Goal: Task Accomplishment & Management: Use online tool/utility

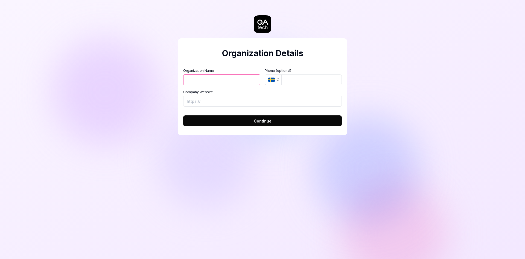
click at [230, 86] on div "Organization Name Organization Logo (Square minimum 256x256px) Click to upload …" at bounding box center [262, 87] width 159 height 38
click at [227, 80] on input "Organization Name" at bounding box center [221, 79] width 77 height 11
click at [223, 80] on input "Organization Name" at bounding box center [221, 79] width 77 height 11
type input "NS-Company"
click at [237, 101] on input "Company Website" at bounding box center [262, 101] width 159 height 11
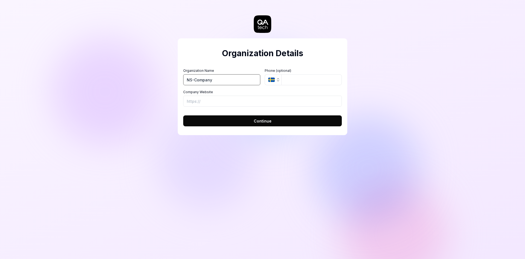
click at [221, 80] on input "NS-Company" at bounding box center [221, 79] width 77 height 11
click at [218, 100] on input "Company Website" at bounding box center [262, 101] width 159 height 11
drag, startPoint x: 199, startPoint y: 101, endPoint x: 231, endPoint y: 105, distance: 32.5
click at [231, 105] on input "[URL][DOMAIN_NAME]" at bounding box center [262, 101] width 159 height 11
type input "[URL][DOMAIN_NAME]"
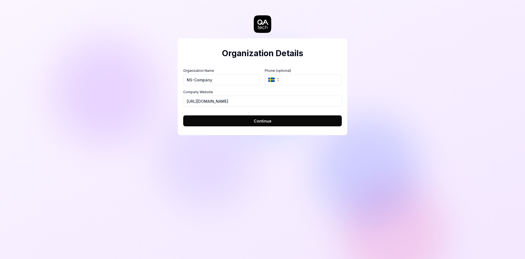
click at [279, 76] on button "SE" at bounding box center [273, 79] width 17 height 11
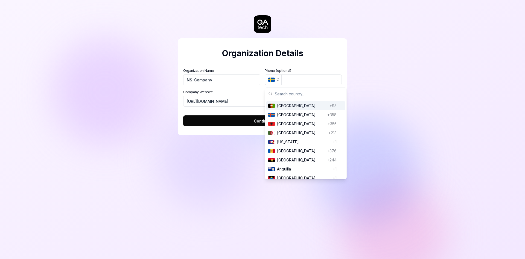
click at [293, 51] on h2 "Organization Details" at bounding box center [262, 53] width 159 height 12
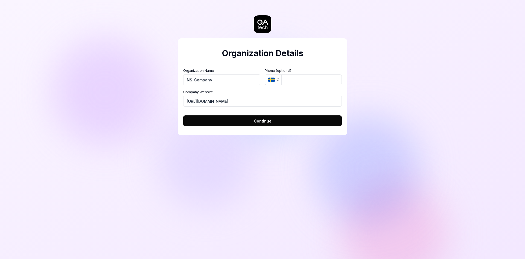
click at [282, 122] on button "Continue" at bounding box center [262, 120] width 159 height 11
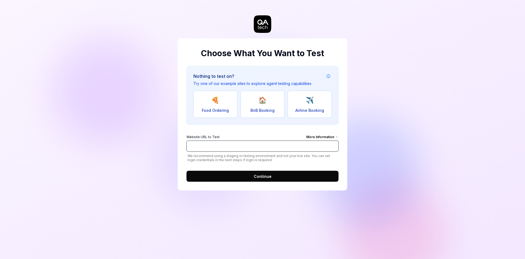
click at [299, 145] on input "Website URL to Test More Information" at bounding box center [263, 145] width 152 height 11
click at [245, 135] on div "Website URL to Test More Information" at bounding box center [263, 137] width 152 height 6
click at [245, 140] on input "Website URL to Test More Information" at bounding box center [263, 145] width 152 height 11
type input "s"
type input "a"
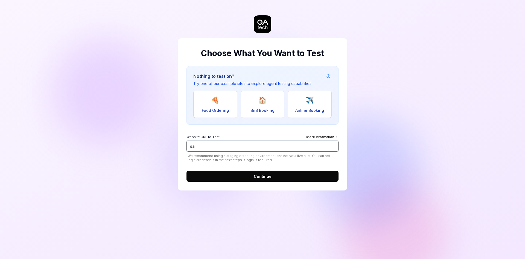
type input "s"
paste input "Parallel Processing BETA Spin up multiple agents to work on long tasks in paral…"
type input "Parallel Processing BETA Spin up multiple agents to work on long tasks in paral…"
paste input "[URL][DOMAIN_NAME]"
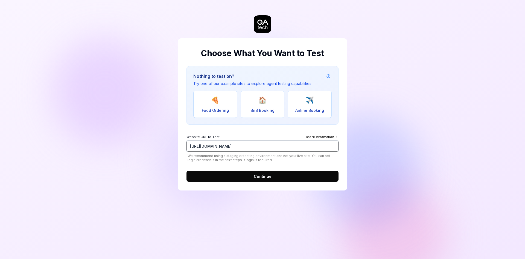
type input "[URL][DOMAIN_NAME]"
click at [253, 177] on button "Continue" at bounding box center [263, 176] width 152 height 11
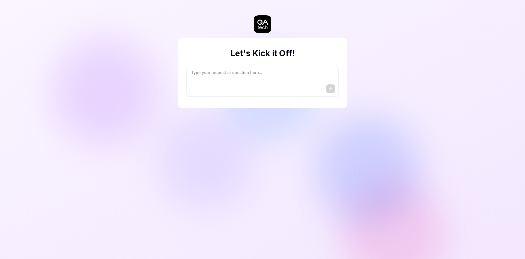
type textarea "*"
type textarea "I"
type textarea "*"
type textarea "I"
type textarea "*"
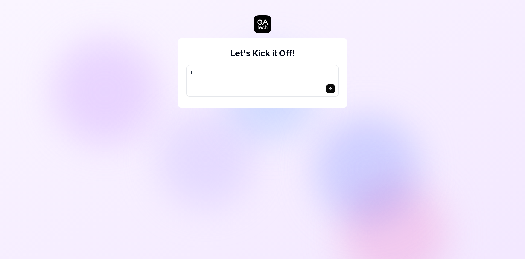
type textarea "I w"
type textarea "*"
type textarea "I wa"
type textarea "*"
type textarea "I wan"
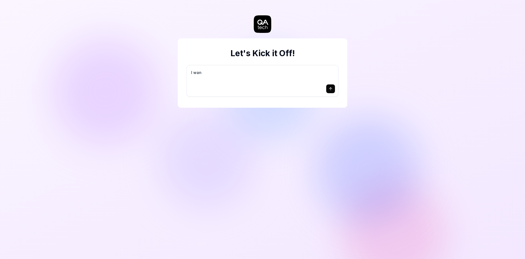
type textarea "*"
type textarea "I want"
type textarea "*"
type textarea "I want"
type textarea "*"
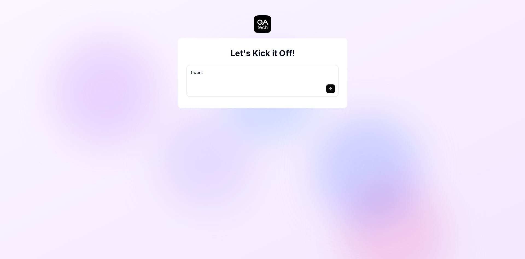
type textarea "I want a"
type textarea "*"
type textarea "I want a"
type textarea "*"
type textarea "I want a g"
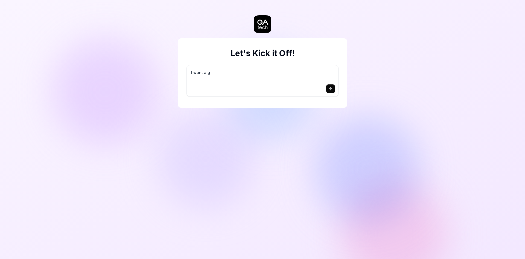
type textarea "*"
type textarea "I want a go"
type textarea "*"
type textarea "I want a goo"
type textarea "*"
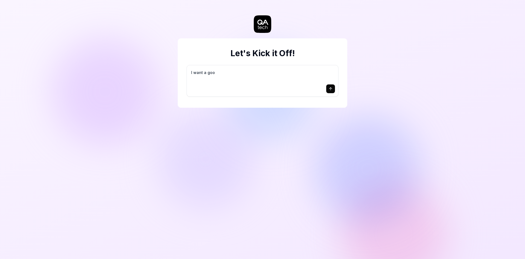
type textarea "I want a good"
type textarea "*"
type textarea "I want a good"
type textarea "*"
type textarea "I want a good t"
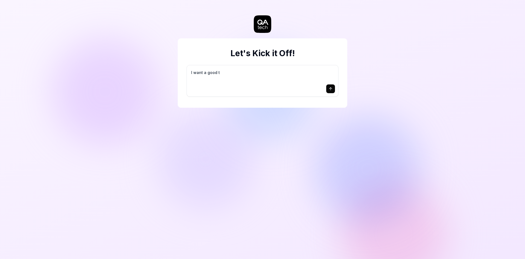
type textarea "*"
type textarea "I want a good te"
type textarea "*"
type textarea "I want a good tes"
type textarea "*"
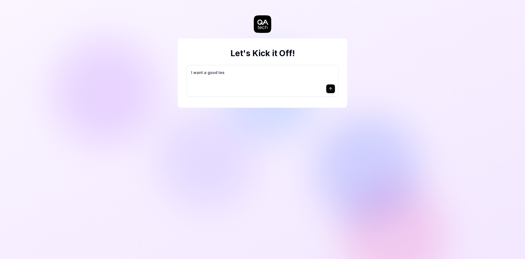
type textarea "I want a good test"
type textarea "*"
type textarea "I want a good test"
type textarea "*"
type textarea "I want a good test s"
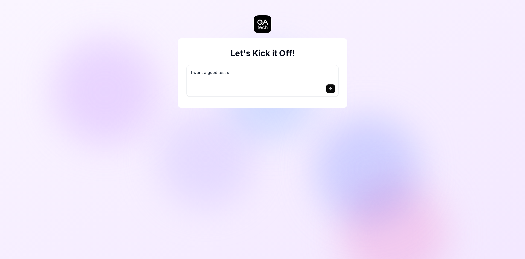
type textarea "*"
type textarea "I want a good test se"
type textarea "*"
type textarea "I want a good test set"
type textarea "*"
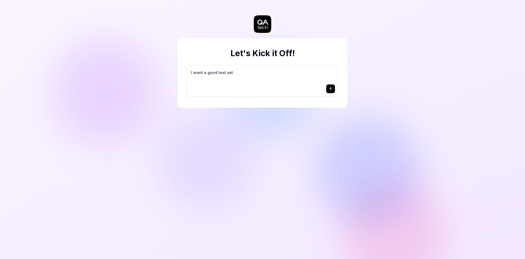
type textarea "I want a good test setu"
type textarea "*"
type textarea "I want a good test setup"
type textarea "*"
type textarea "I want a good test setup"
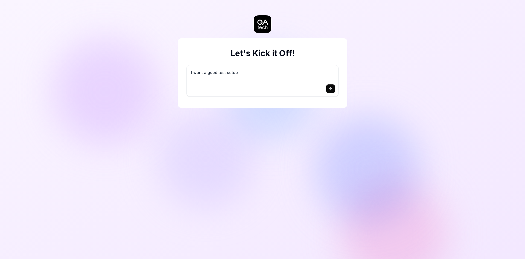
type textarea "*"
type textarea "I want a good test setup f"
type textarea "*"
type textarea "I want a good test setup fo"
type textarea "*"
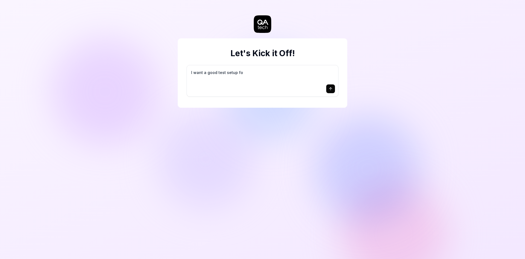
type textarea "I want a good test setup for"
type textarea "*"
type textarea "I want a good test setup for"
type textarea "*"
type textarea "I want a good test setup for m"
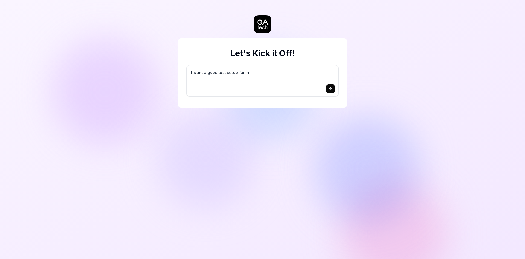
type textarea "*"
type textarea "I want a good test setup for my"
type textarea "*"
type textarea "I want a good test setup for my"
type textarea "*"
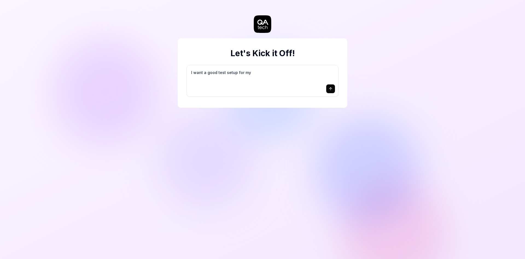
type textarea "I want a good test setup for my s"
type textarea "*"
type textarea "I want a good test setup for my si"
type textarea "*"
type textarea "I want a good test setup for my sit"
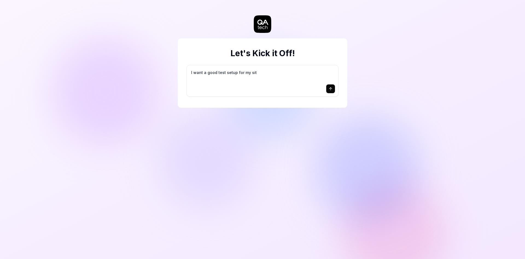
type textarea "*"
type textarea "I want a good test setup for my site"
type textarea "*"
type textarea "I want a good test setup for my site"
type textarea "*"
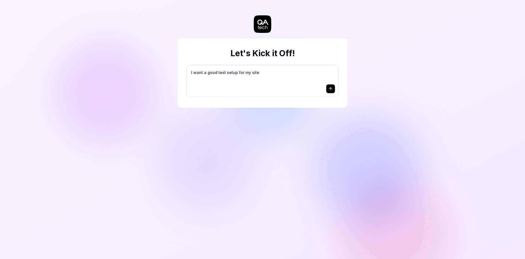
type textarea "I want a good test setup for my site -"
type textarea "*"
type textarea "I want a good test setup for my site -"
type textarea "*"
type textarea "I want a good test setup for my site - h"
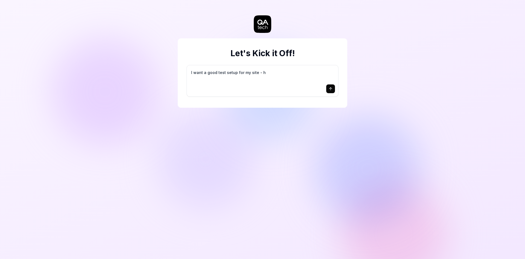
type textarea "*"
type textarea "I want a good test setup for my site - he"
type textarea "*"
type textarea "I want a good test setup for my site - hel"
type textarea "*"
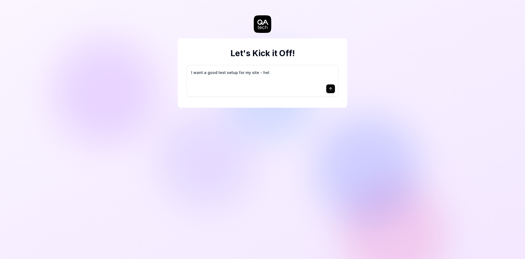
type textarea "I want a good test setup for my site - help"
type textarea "*"
type textarea "I want a good test setup for my site - help"
type textarea "*"
type textarea "I want a good test setup for my site - help m"
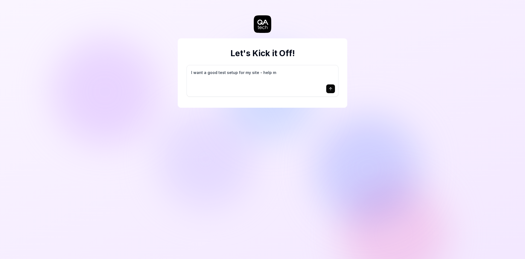
type textarea "*"
type textarea "I want a good test setup for my site - help me"
type textarea "*"
type textarea "I want a good test setup for my site - help me"
type textarea "*"
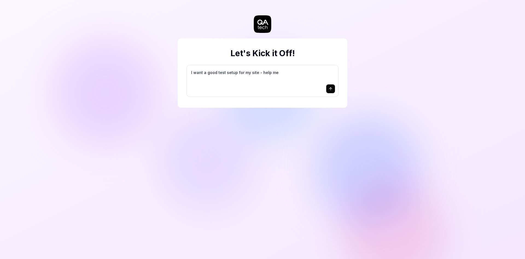
type textarea "I want a good test setup for my site - help me c"
type textarea "*"
type textarea "I want a good test setup for my site - help me cr"
type textarea "*"
type textarea "I want a good test setup for my site - help me cre"
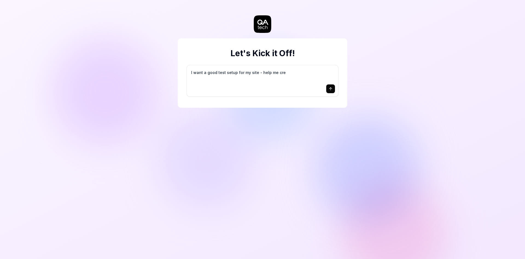
type textarea "*"
type textarea "I want a good test setup for my site - help me crea"
type textarea "*"
type textarea "I want a good test setup for my site - help me creat"
type textarea "*"
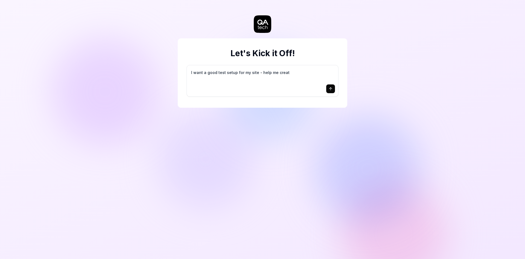
type textarea "I want a good test setup for my site - help me create"
type textarea "*"
type textarea "I want a good test setup for my site - help me create"
type textarea "*"
type textarea "I want a good test setup for my site - help me create t"
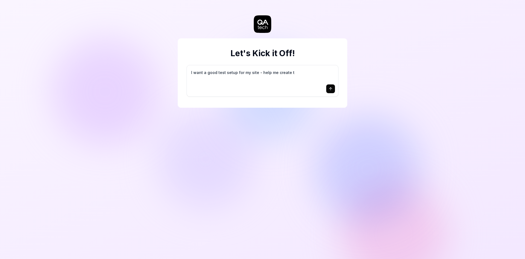
type textarea "*"
type textarea "I want a good test setup for my site - help me create th"
type textarea "*"
type textarea "I want a good test setup for my site - help me create the"
type textarea "*"
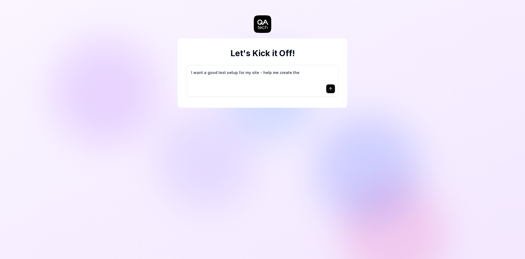
type textarea "I want a good test setup for my site - help me create the"
type textarea "*"
type textarea "I want a good test setup for my site - help me create the f"
type textarea "*"
type textarea "I want a good test setup for my site - help me create the fi"
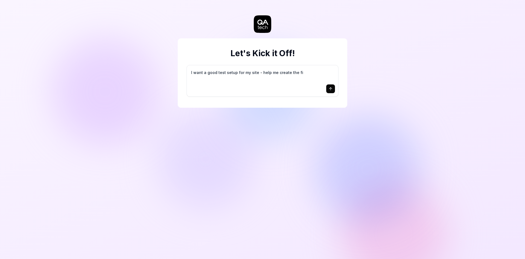
type textarea "*"
type textarea "I want a good test setup for my site - help me create the fir"
type textarea "*"
type textarea "I want a good test setup for my site - help me create the firs"
type textarea "*"
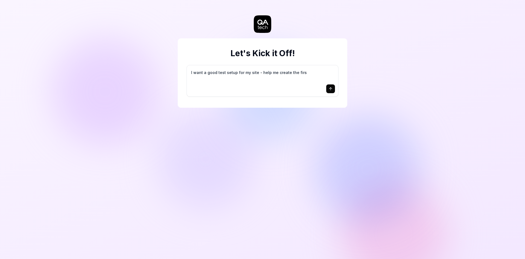
type textarea "I want a good test setup for my site - help me create the first"
type textarea "*"
type textarea "I want a good test setup for my site - help me create the first"
type textarea "*"
type textarea "I want a good test setup for my site - help me create the first 3"
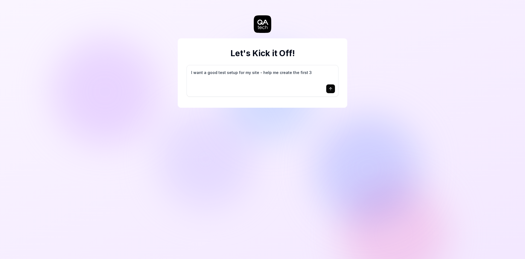
type textarea "*"
type textarea "I want a good test setup for my site - help me create the first 3-"
type textarea "*"
type textarea "I want a good test setup for my site - help me create the first 3-5"
type textarea "*"
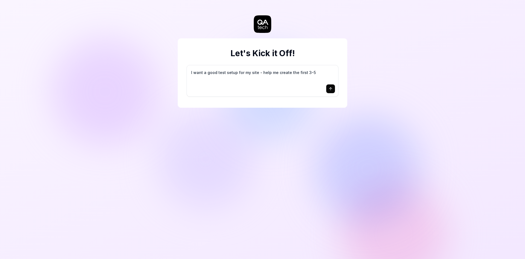
type textarea "I want a good test setup for my site - help me create the first 3-5"
type textarea "*"
type textarea "I want a good test setup for my site - help me create the first 3-5 t"
type textarea "*"
type textarea "I want a good test setup for my site - help me create the first 3-5 te"
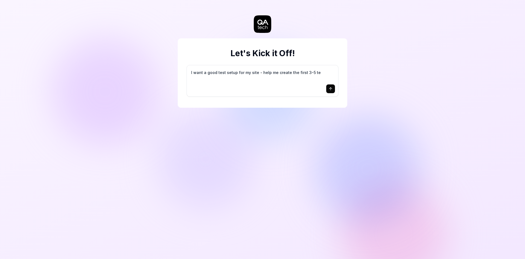
type textarea "*"
type textarea "I want a good test setup for my site - help me create the first 3-5 tes"
type textarea "*"
type textarea "I want a good test setup for my site - help me create the first 3-5 test"
type textarea "*"
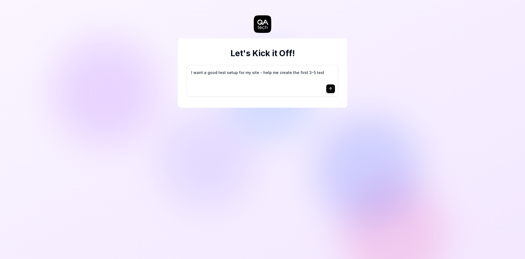
type textarea "I want a good test setup for my site - help me create the first 3-5 test"
type textarea "*"
type textarea "I want a good test setup for my site - help me create the first 3-5 test c"
type textarea "*"
type textarea "I want a good test setup for my site - help me create the first 3-5 test ca"
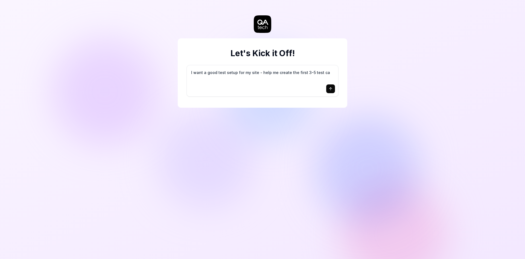
type textarea "*"
type textarea "I want a good test setup for my site - help me create the first 3-5 test cas"
type textarea "*"
type textarea "I want a good test setup for my site - help me create the first 3-5 test case"
type textarea "*"
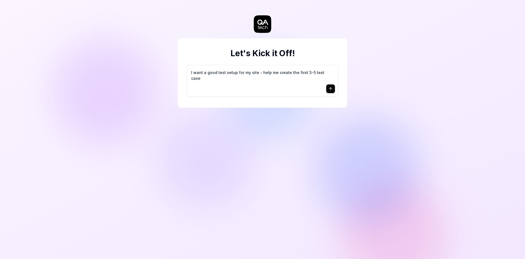
type textarea "I want a good test setup for my site - help me create the first 3-5 test cases"
click at [329, 90] on icon "submit" at bounding box center [331, 88] width 4 height 4
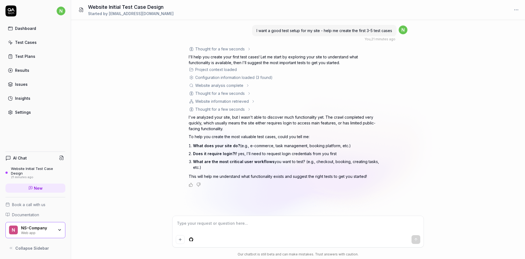
drag, startPoint x: 193, startPoint y: 146, endPoint x: 392, endPoint y: 169, distance: 199.7
click at [392, 169] on div "Thought for a few seconds The user wants help creating their first 3-5 test cas…" at bounding box center [298, 116] width 219 height 141
copy ol "What does your site do? (e.g., e-commerce, task management, booking platform, e…"
click at [284, 224] on textarea at bounding box center [298, 226] width 245 height 14
paste textarea "🧩 Lore ipsu dolo sita co? AdIpis el s doeiusmodte incididuntu laboreet dolo mag…"
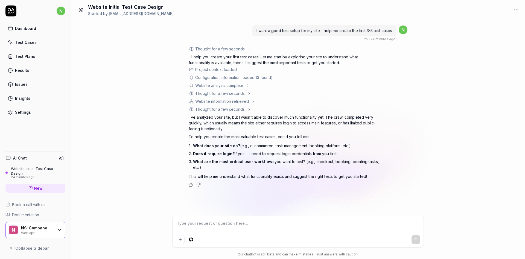
type textarea "*"
type textarea "🧩 Lore ipsu dolo sita co? AdIpis el s doeiusmodte incididuntu laboreet dolo mag…"
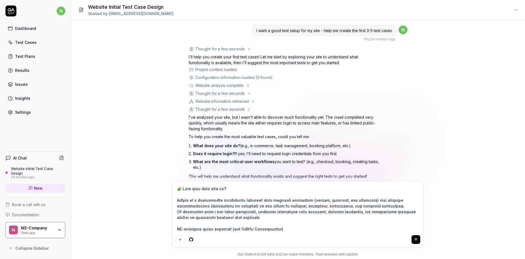
scroll to position [326, 0]
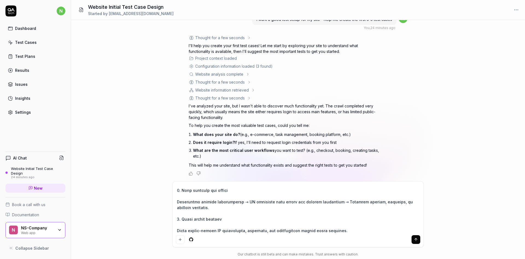
type textarea "*"
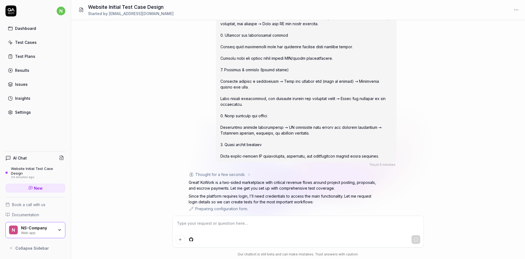
scroll to position [452, 0]
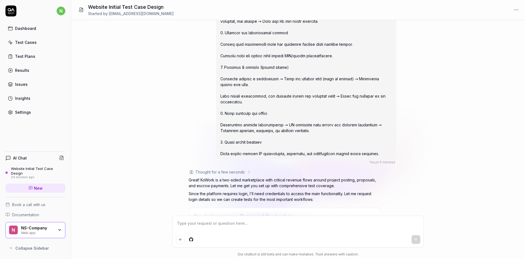
type textarea "*"
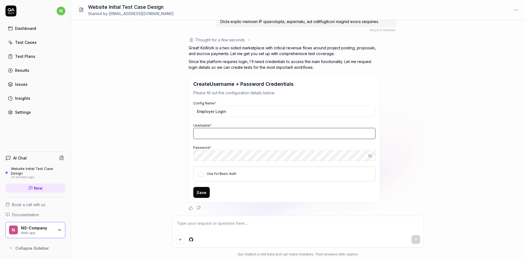
type input "[EMAIL_ADDRESS][DOMAIN_NAME]"
click at [365, 154] on button "Show password" at bounding box center [370, 155] width 11 height 11
click at [367, 155] on button "Hide password" at bounding box center [370, 155] width 11 height 11
click at [201, 175] on button "Use for Basic Auth" at bounding box center [200, 173] width 5 height 5
click at [200, 193] on button "Save" at bounding box center [201, 192] width 16 height 11
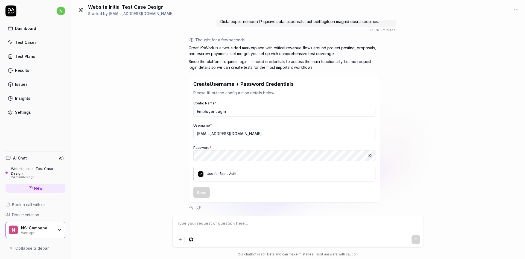
scroll to position [480, 0]
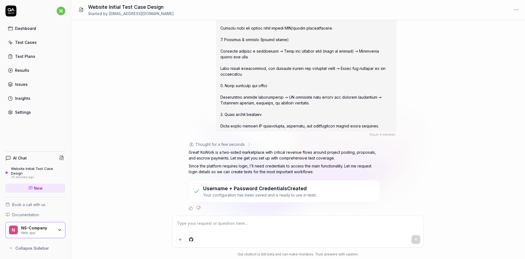
click at [285, 189] on h3 "Username + Password Credentials Created" at bounding box center [260, 187] width 114 height 7
click at [33, 41] on div "Test Cases" at bounding box center [26, 42] width 22 height 6
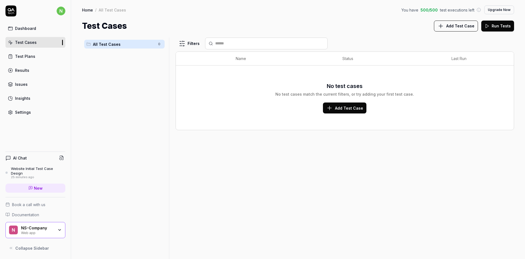
click at [342, 112] on button "Add Test Case" at bounding box center [345, 107] width 44 height 11
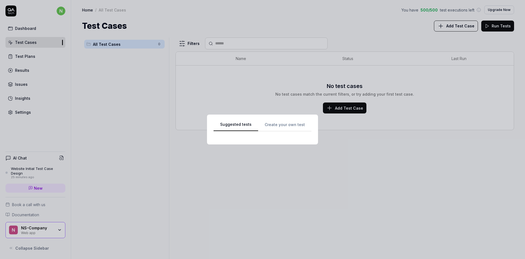
click at [281, 18] on div "Suggested tests Suggested tests Create your own test" at bounding box center [262, 129] width 525 height 259
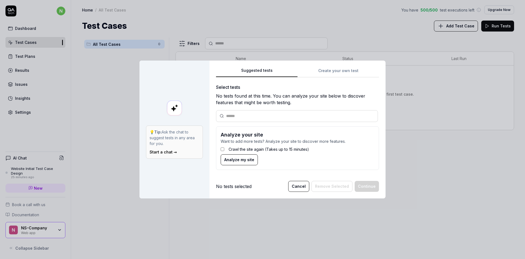
click at [232, 116] on input "text" at bounding box center [300, 116] width 148 height 6
click at [247, 158] on span "Analyze my site" at bounding box center [239, 160] width 30 height 6
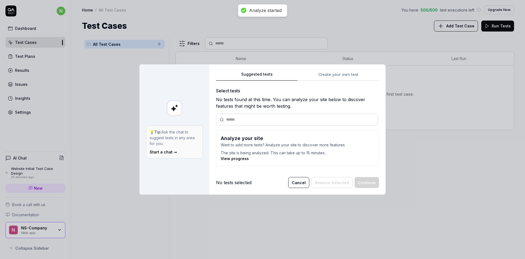
click at [236, 158] on link "View progress" at bounding box center [235, 158] width 28 height 5
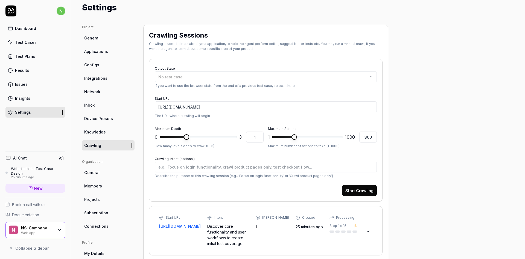
scroll to position [74, 0]
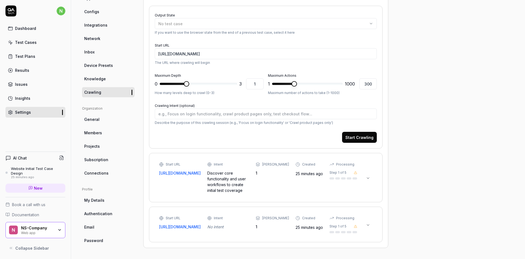
click at [217, 225] on div "No intent" at bounding box center [228, 227] width 42 height 6
click at [213, 227] on div at bounding box center [213, 227] width 0 height 0
click at [199, 240] on div "Start URL [URL][DOMAIN_NAME] Intent No intent Max Depth 1 Created 25 minutes ag…" at bounding box center [266, 224] width 234 height 36
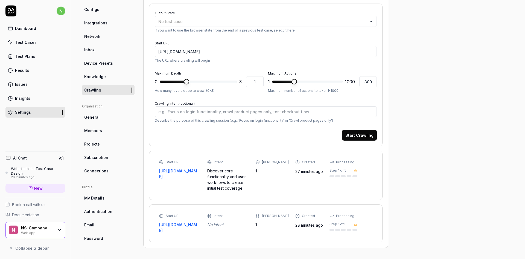
click at [309, 185] on div "Start URL [URL][DOMAIN_NAME] Intent Discover core functionality and user workfl…" at bounding box center [258, 175] width 198 height 31
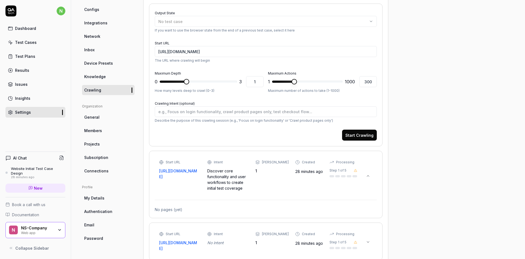
click at [368, 177] on icon at bounding box center [368, 176] width 4 height 4
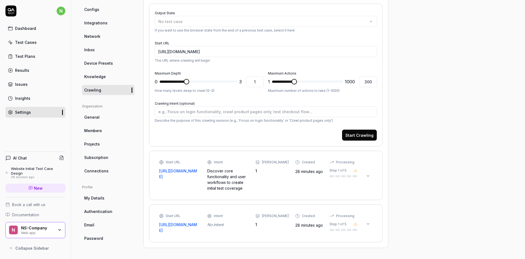
click at [338, 167] on div "Processing Step 1 of 5" at bounding box center [344, 169] width 28 height 18
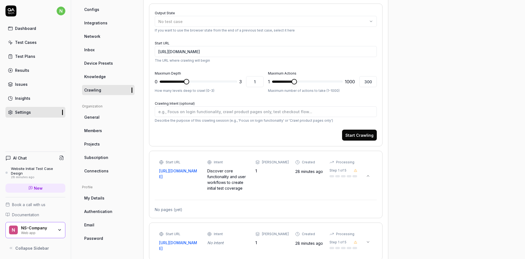
click at [355, 171] on icon at bounding box center [355, 170] width 3 height 3
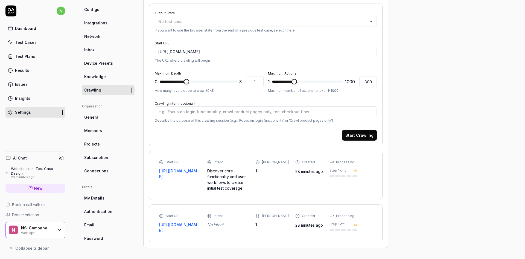
click at [171, 159] on div "Start URL [URL][DOMAIN_NAME] Intent Discover core functionality and user workfl…" at bounding box center [266, 175] width 222 height 38
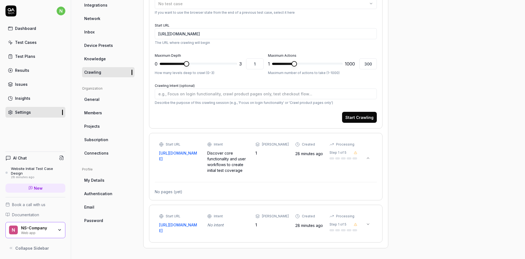
scroll to position [92, 0]
click at [200, 190] on div "No pages (yet)" at bounding box center [266, 191] width 222 height 6
click at [271, 150] on div "1" at bounding box center [272, 153] width 33 height 6
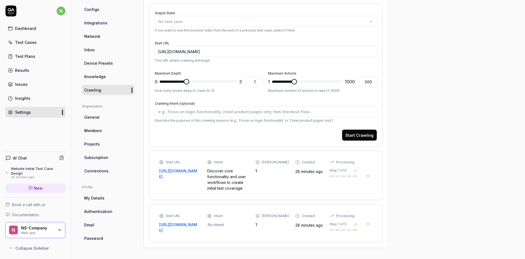
type textarea "*"
type input "3"
click at [237, 81] on span at bounding box center [234, 81] width 5 height 5
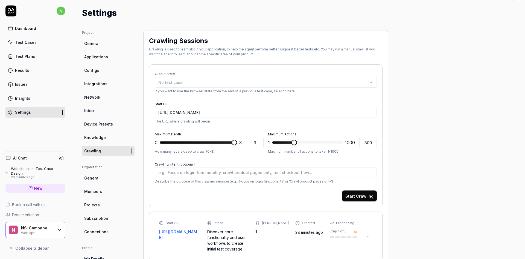
scroll to position [0, 0]
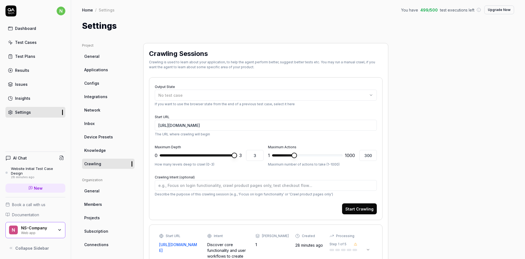
click at [196, 88] on div "Output State No test case If you want to use the browser state from the end of …" at bounding box center [266, 95] width 222 height 24
click at [200, 94] on div "No test case" at bounding box center [263, 95] width 210 height 6
click at [186, 126] on span "Login as Employer" at bounding box center [174, 126] width 33 height 6
click at [185, 108] on input "text" at bounding box center [211, 107] width 92 height 10
drag, startPoint x: 189, startPoint y: 119, endPoint x: 192, endPoint y: 117, distance: 3.3
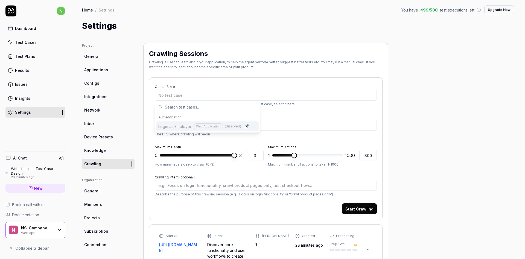
click at [189, 119] on div "Authentication" at bounding box center [207, 117] width 98 height 5
click at [272, 83] on div "Output State No test case If you want to use the browser state from the end of …" at bounding box center [266, 95] width 222 height 24
click at [357, 210] on button "Start Crawling" at bounding box center [359, 208] width 35 height 11
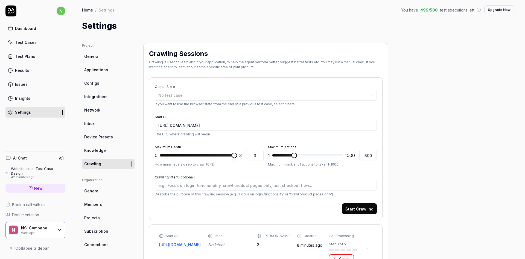
type textarea "*"
